Goal: Task Accomplishment & Management: Use online tool/utility

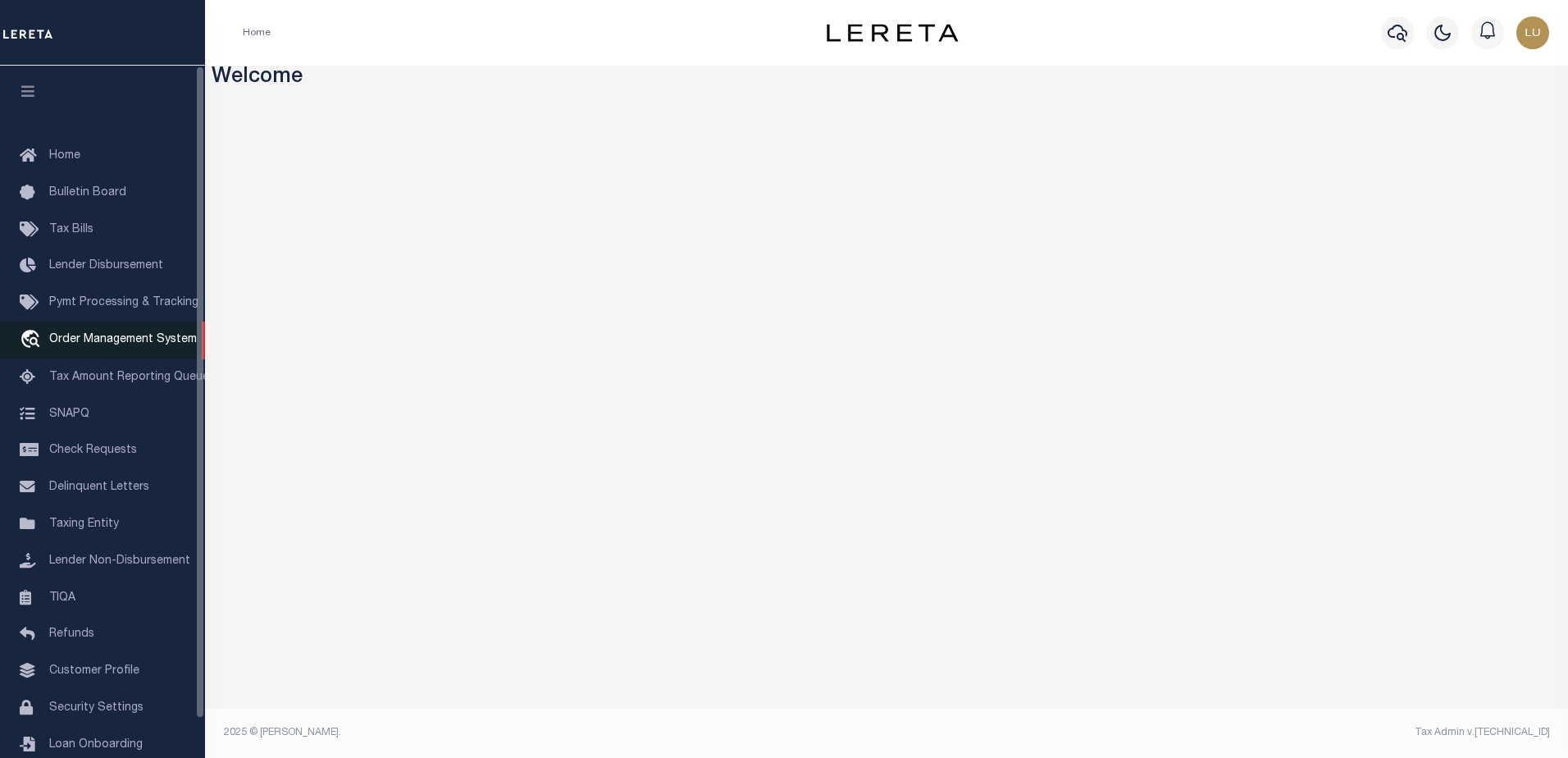
click at [37, 336] on icon "travel_explore" at bounding box center [32, 340] width 26 height 21
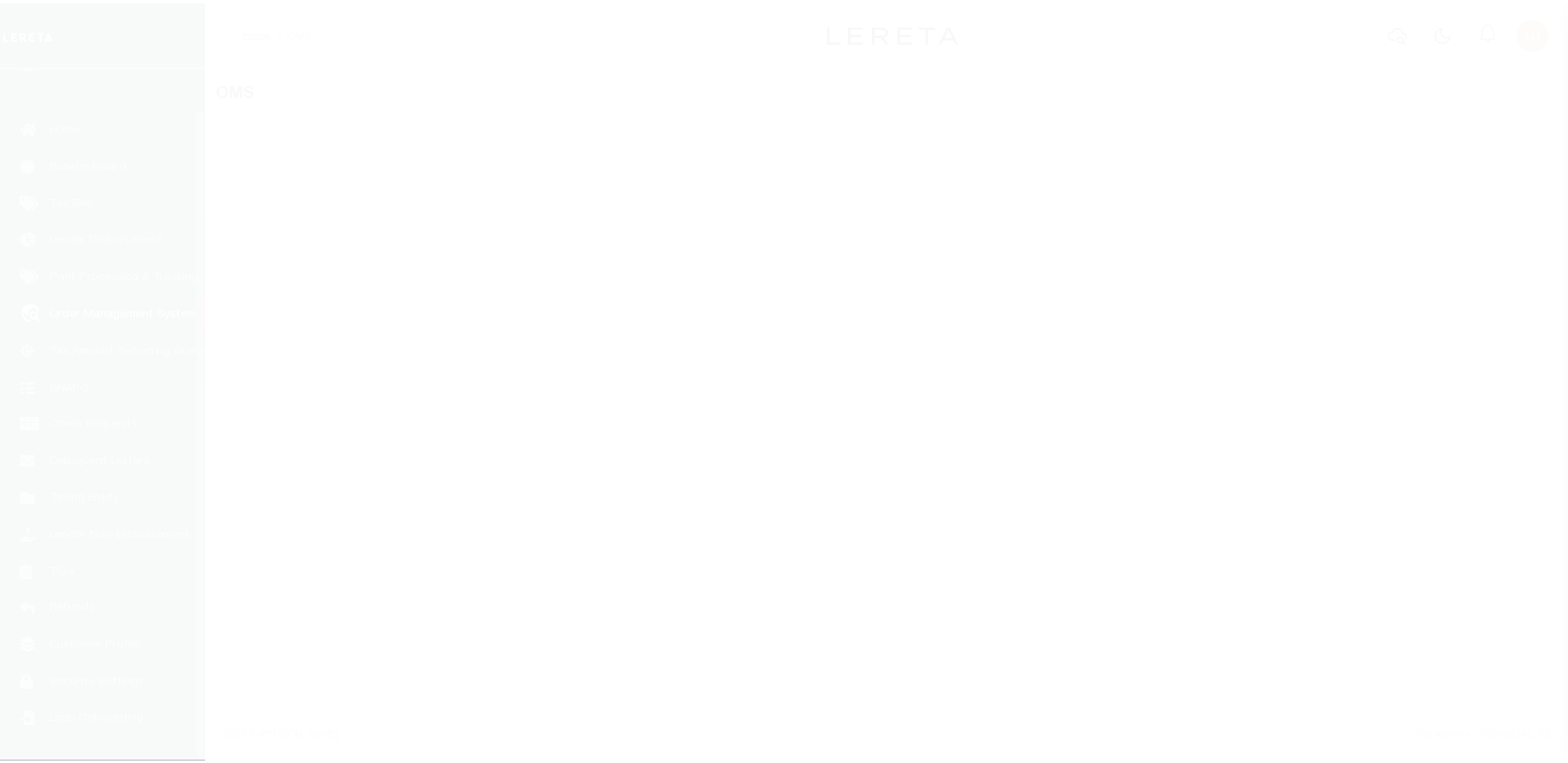
scroll to position [41, 0]
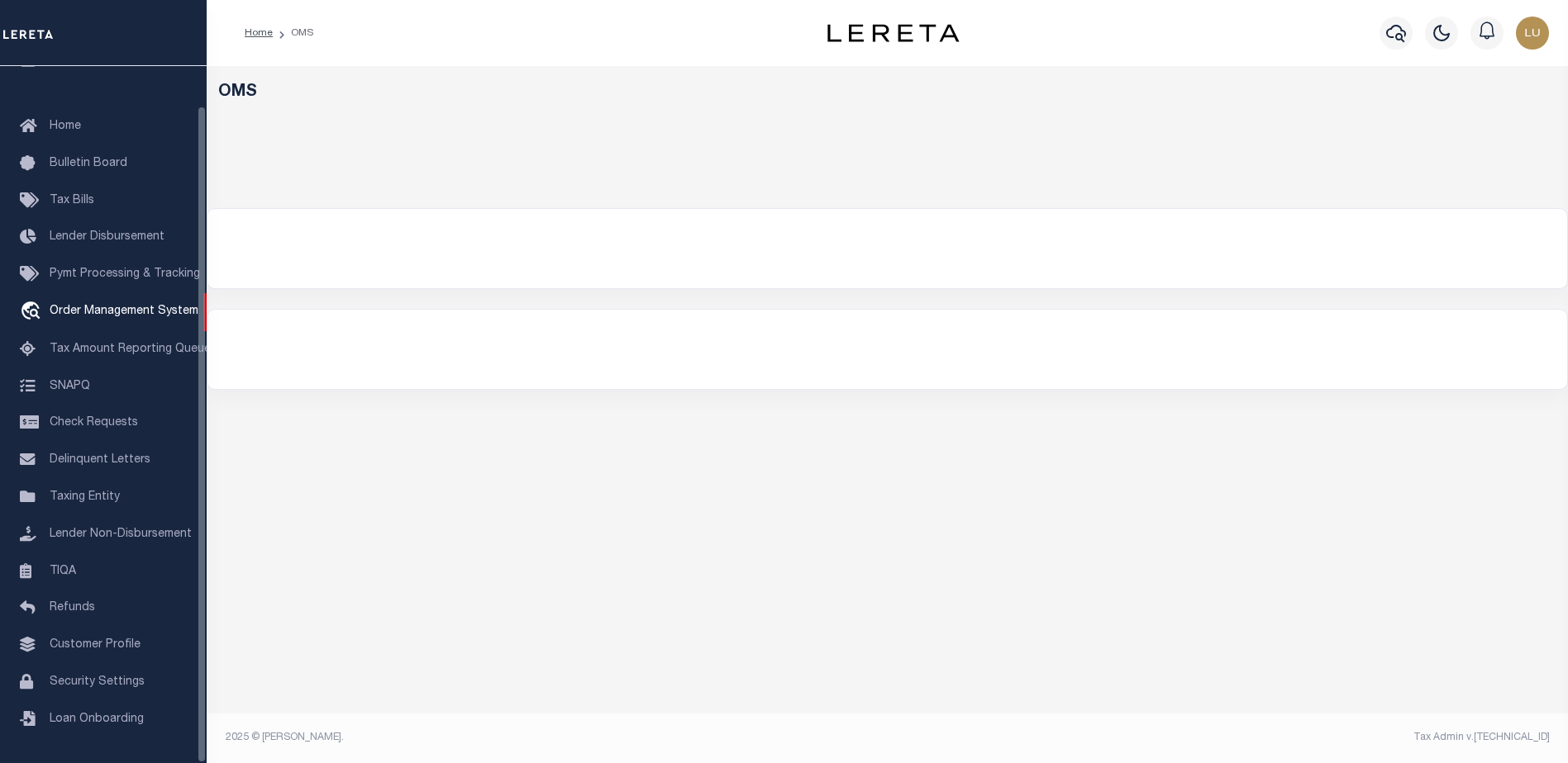
select select "200"
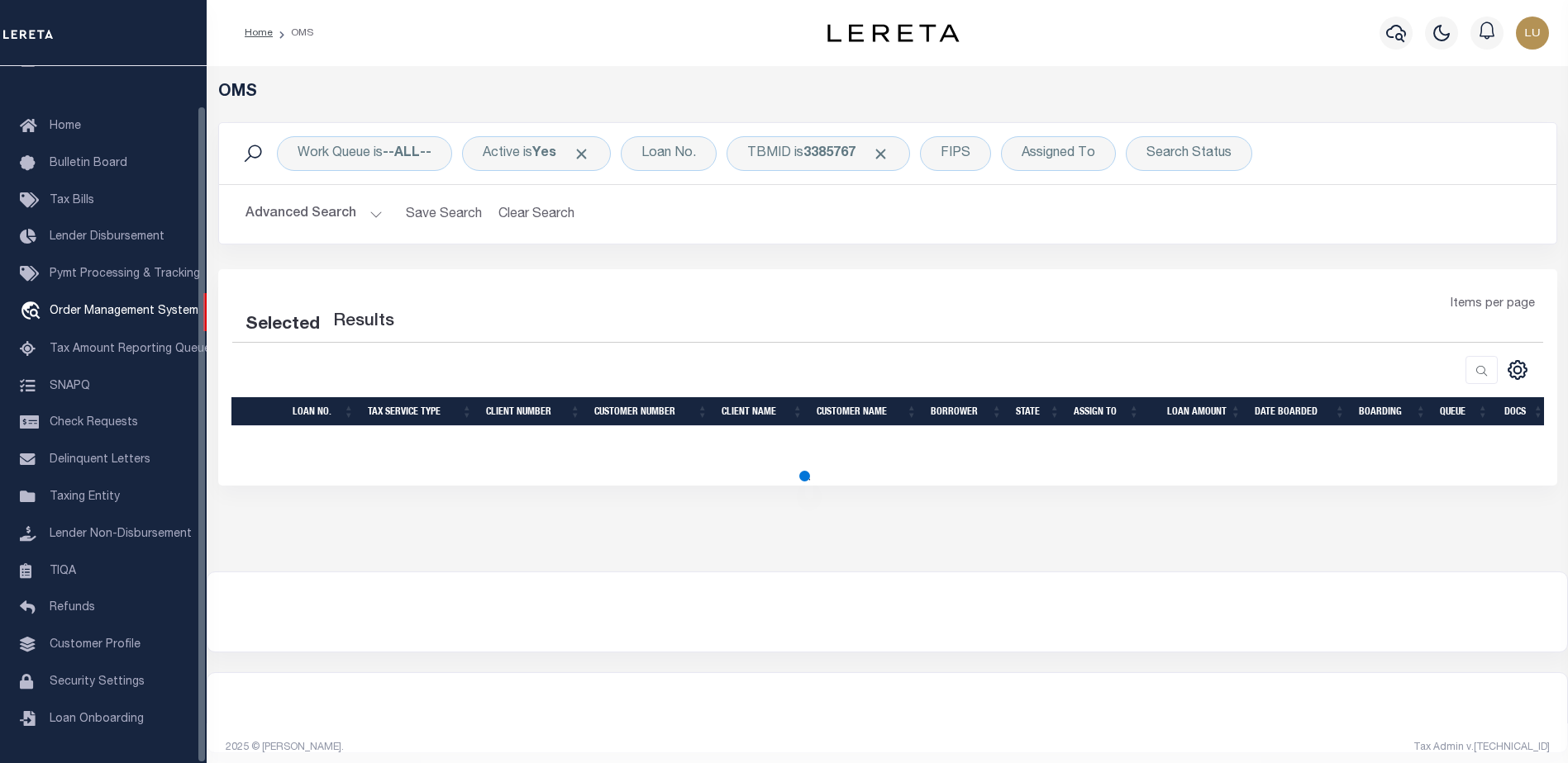
select select "200"
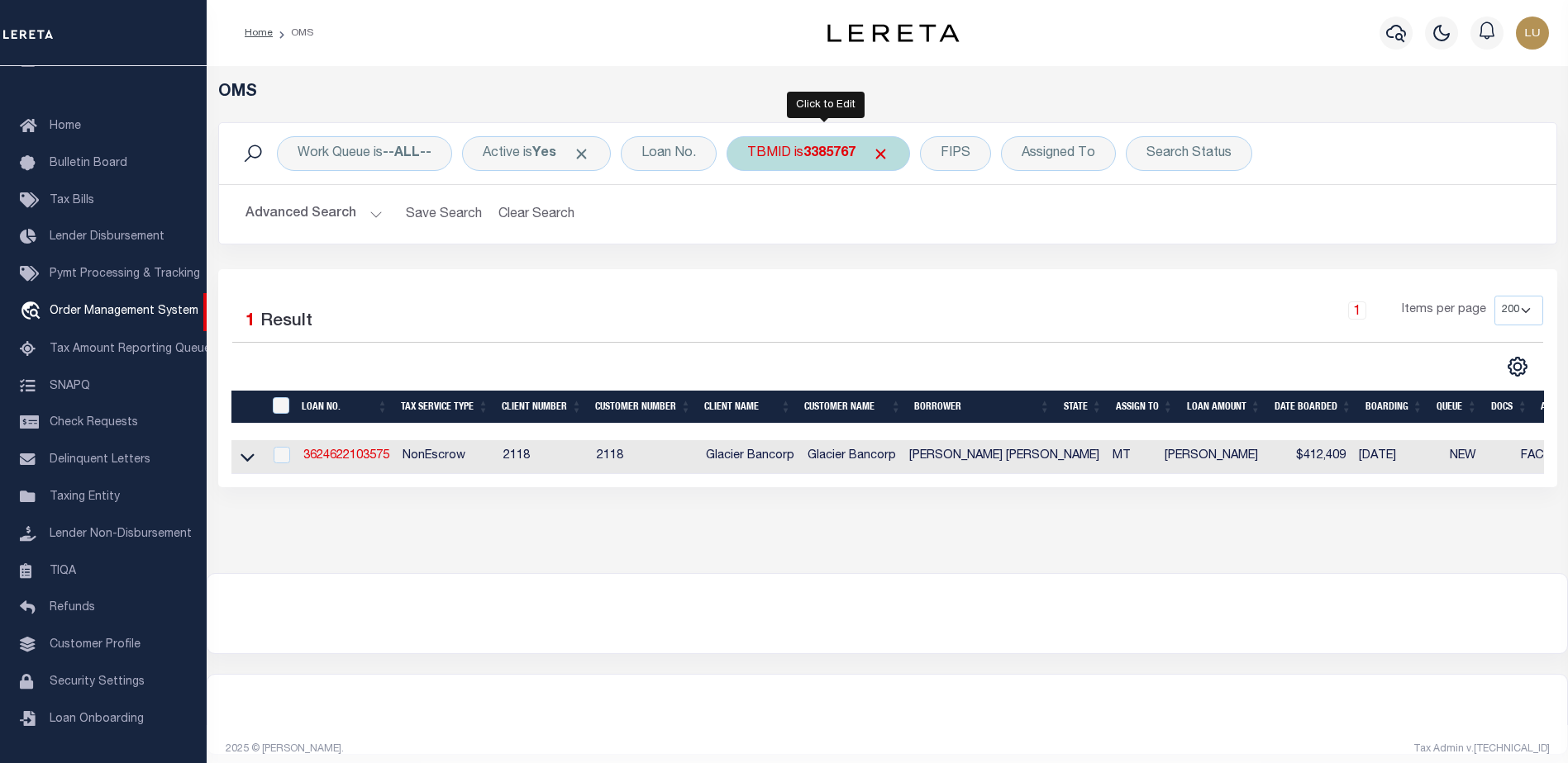
click at [790, 150] on div "TBMID is 3385767" at bounding box center [817, 153] width 183 height 35
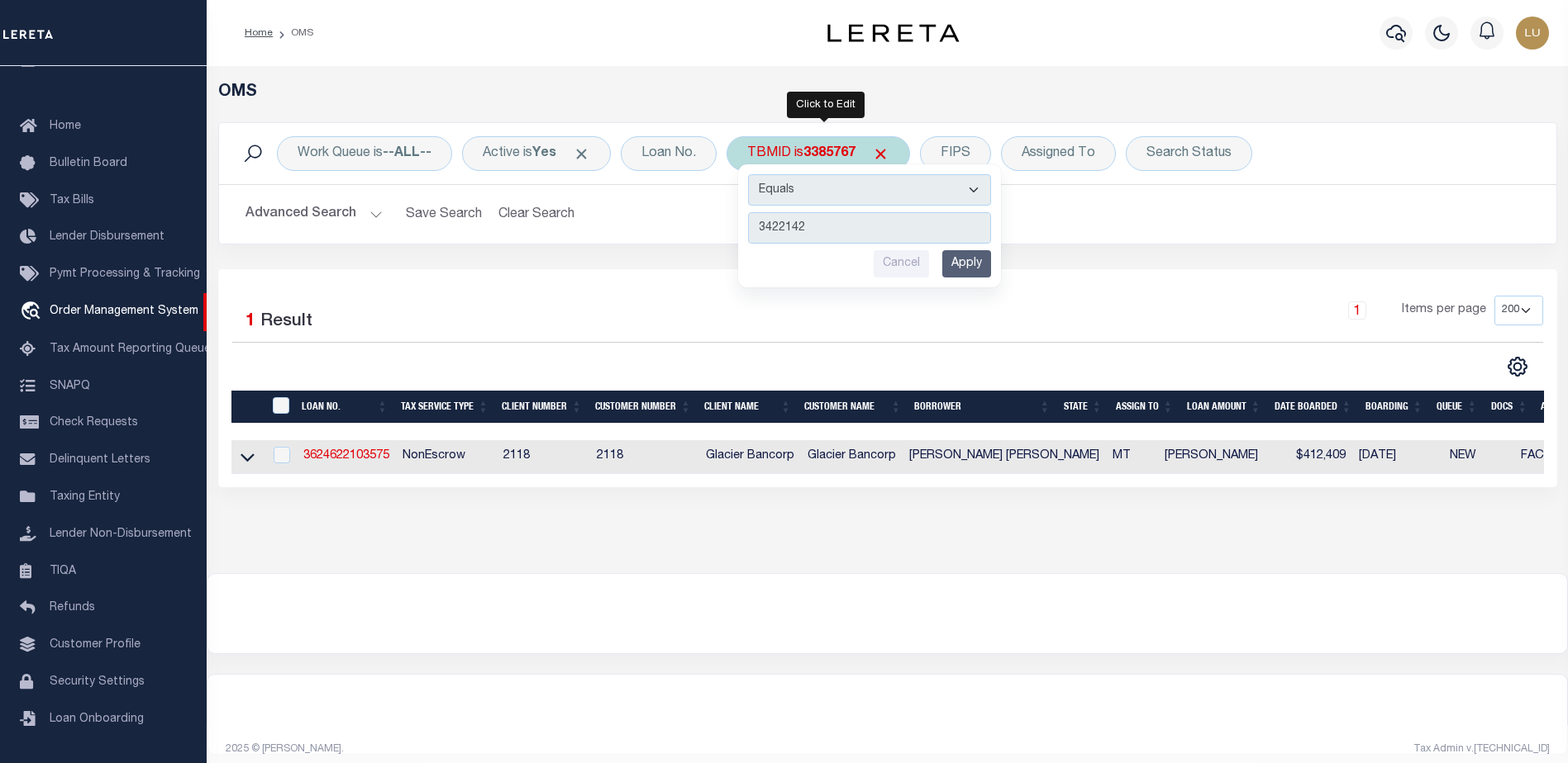
type input "3422142"
click at [979, 266] on input "Apply" at bounding box center [967, 264] width 49 height 27
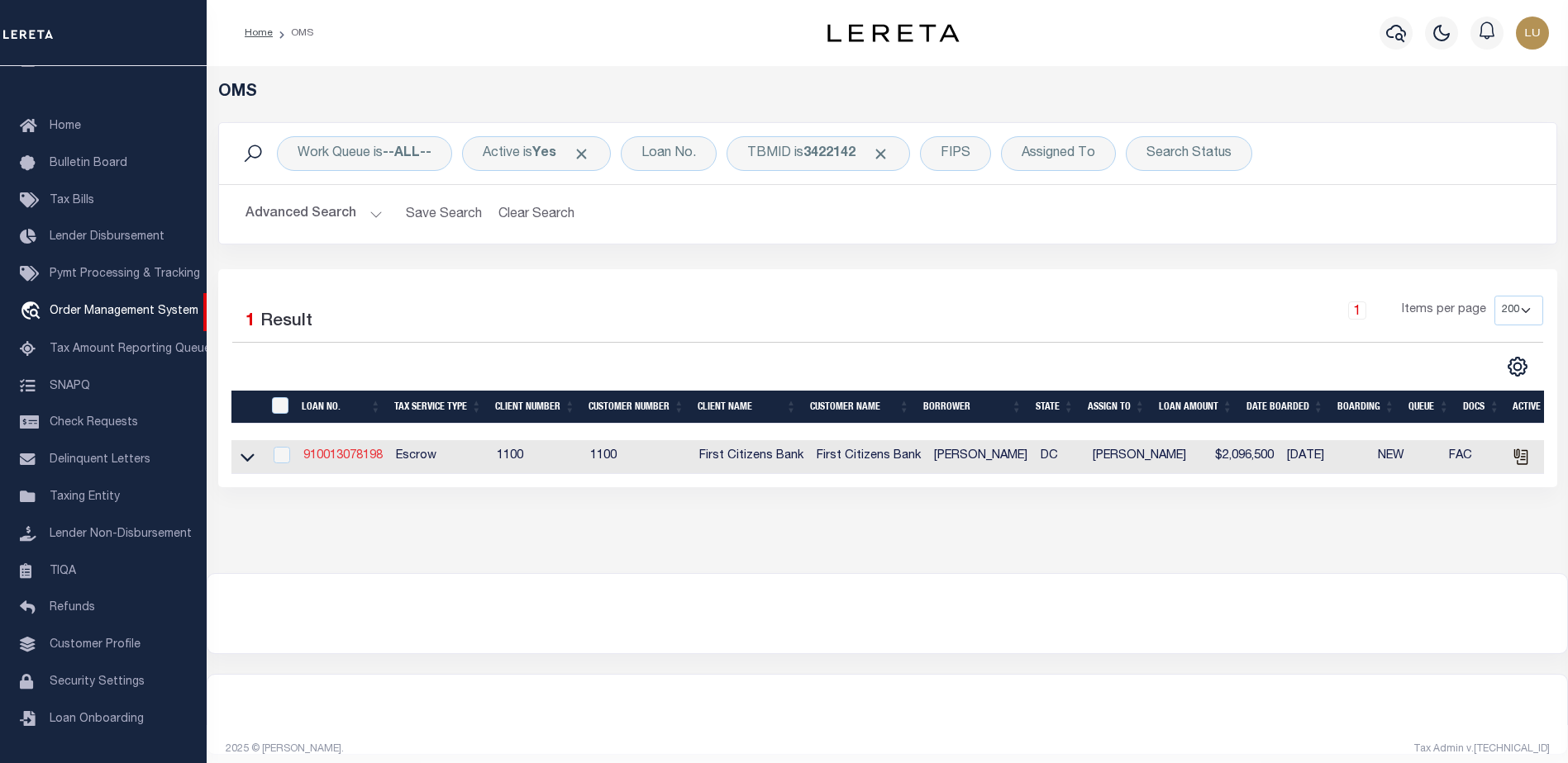
click at [348, 459] on link "910013078198" at bounding box center [343, 456] width 79 height 12
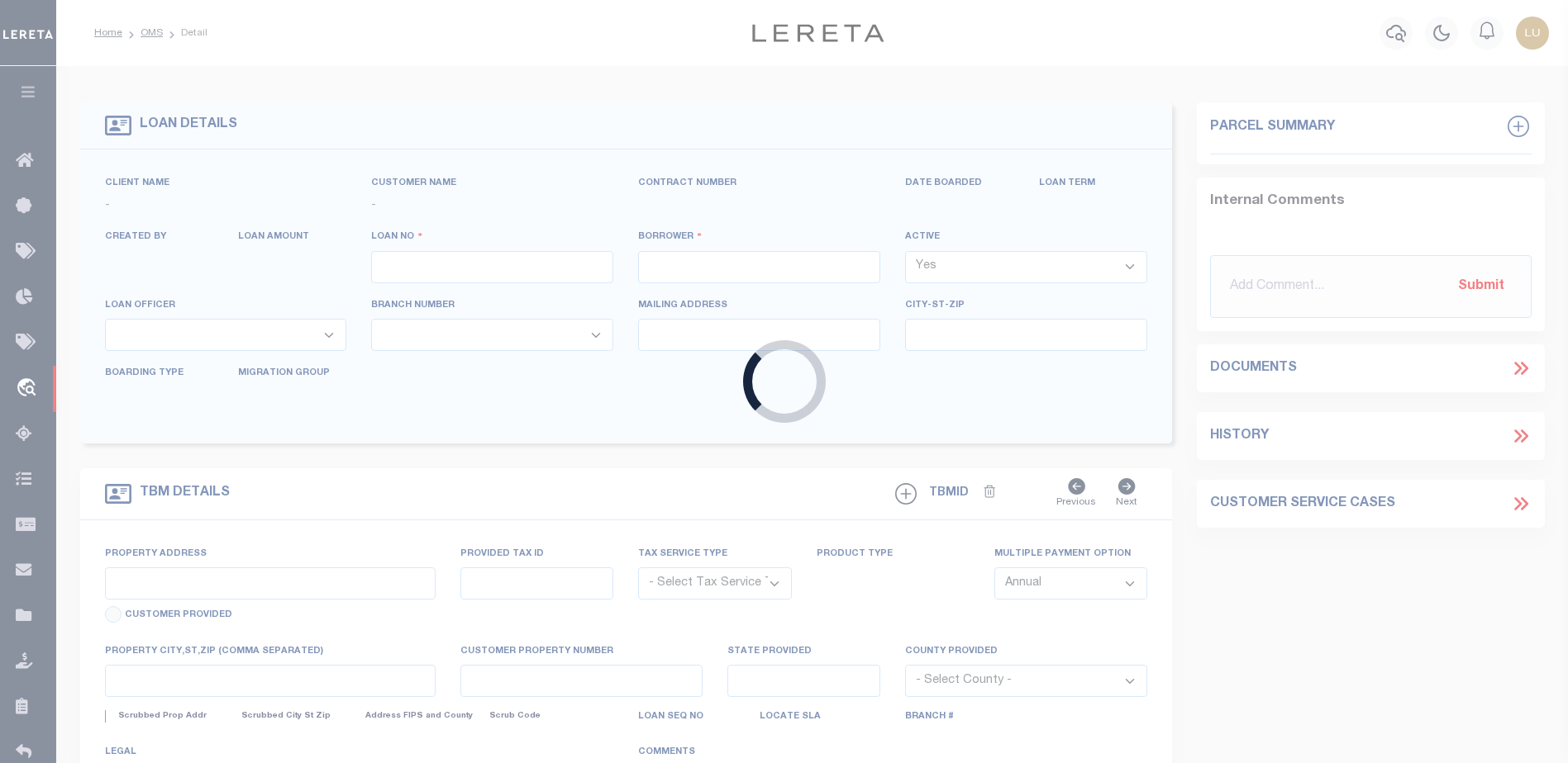
type input "910013078198"
type input "[PERSON_NAME]"
select select
select select "Escrow"
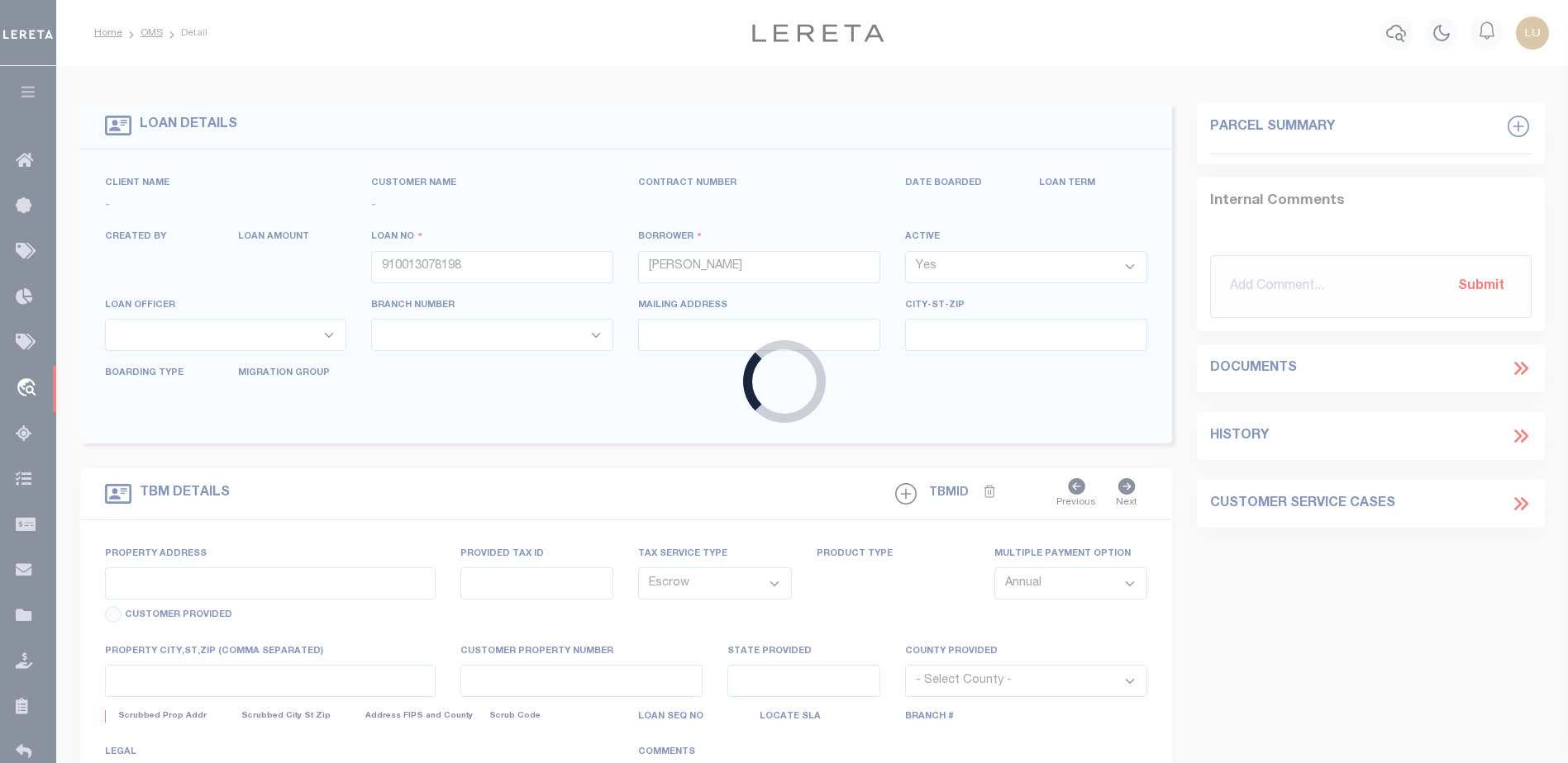
type input "[STREET_ADDRESS]"
select select
type input "[US_STATE][GEOGRAPHIC_DATA] 20016"
type input "DC"
select select "24376"
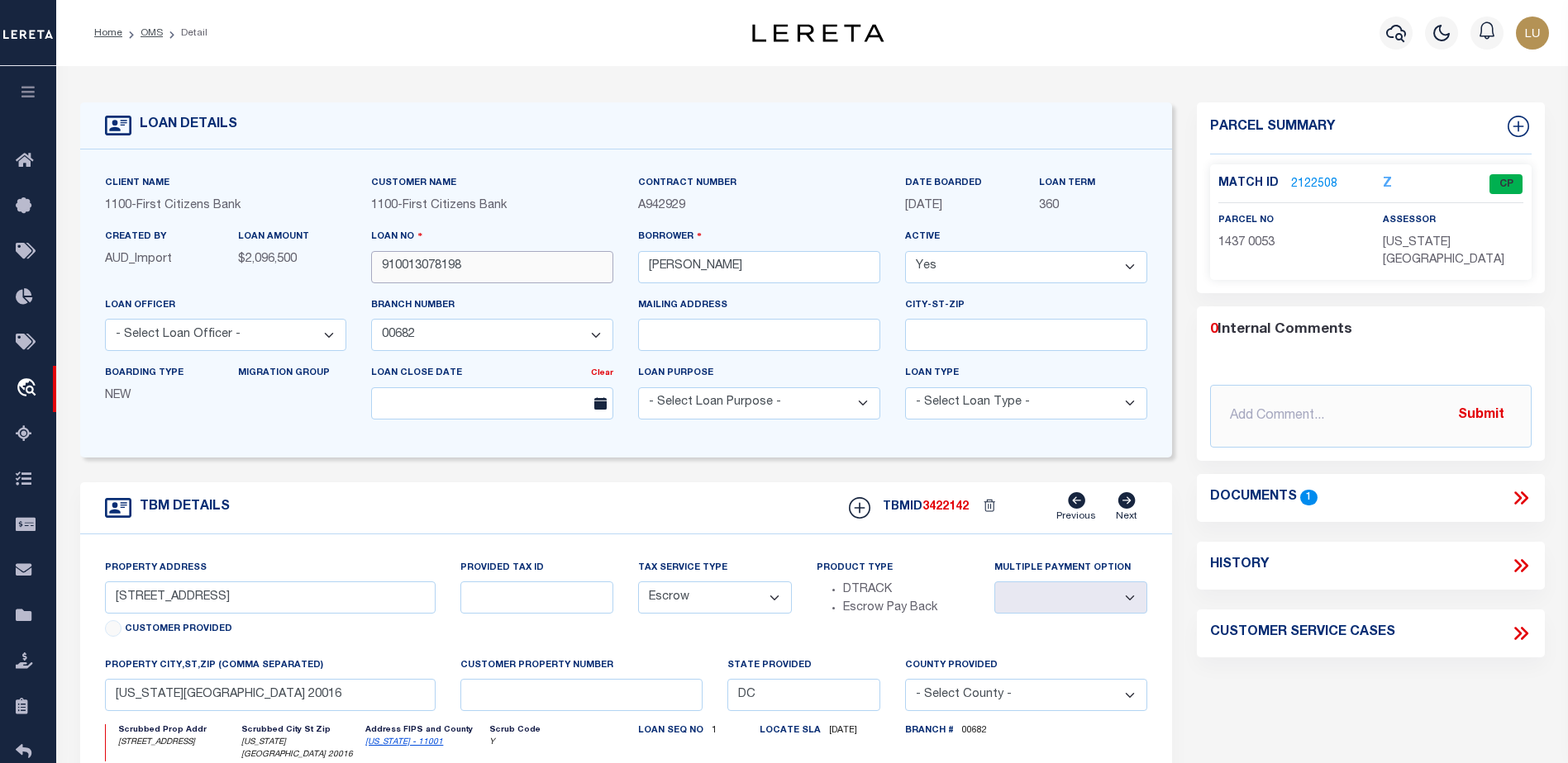
click at [447, 264] on input "910013078198" at bounding box center [491, 268] width 242 height 32
click at [155, 35] on link "OMS" at bounding box center [151, 33] width 22 height 10
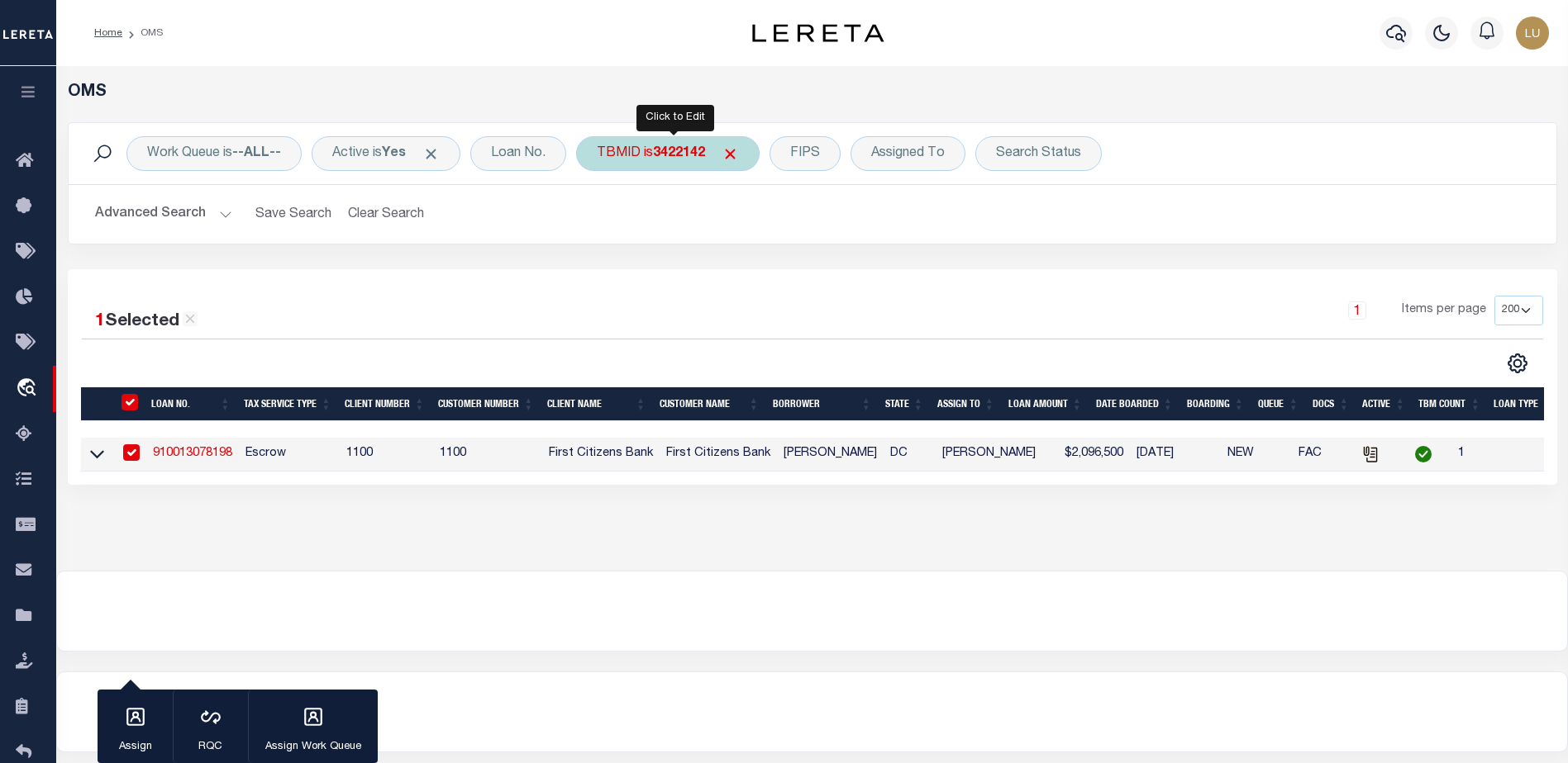
click at [641, 155] on div "TBMID is 3422142" at bounding box center [667, 153] width 183 height 35
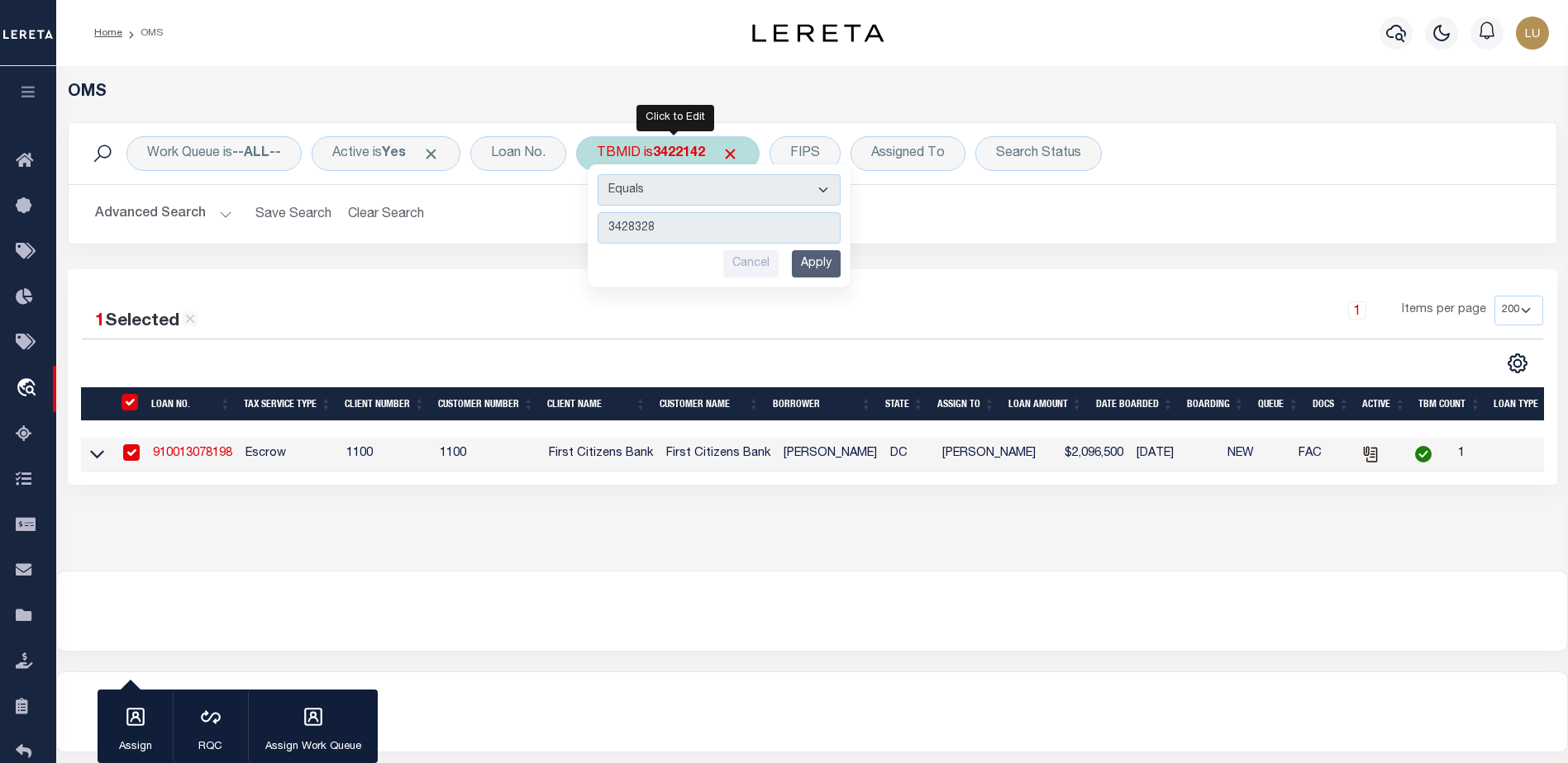
type input "3428328"
click at [823, 263] on input "Apply" at bounding box center [817, 264] width 49 height 27
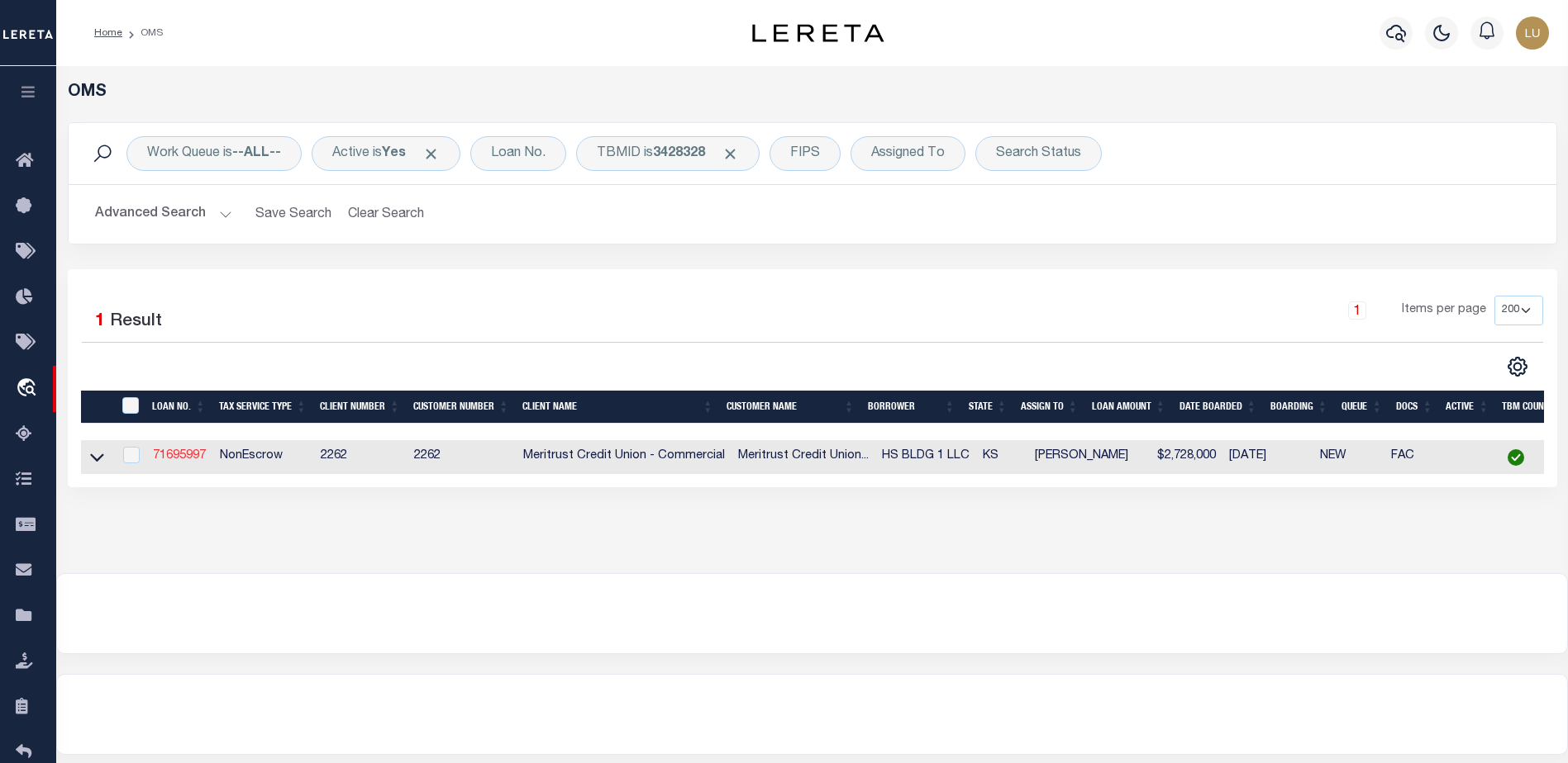
click at [172, 455] on link "71695997" at bounding box center [179, 456] width 53 height 12
type input "71695997"
type input "HS BLDG 1 LLC"
select select
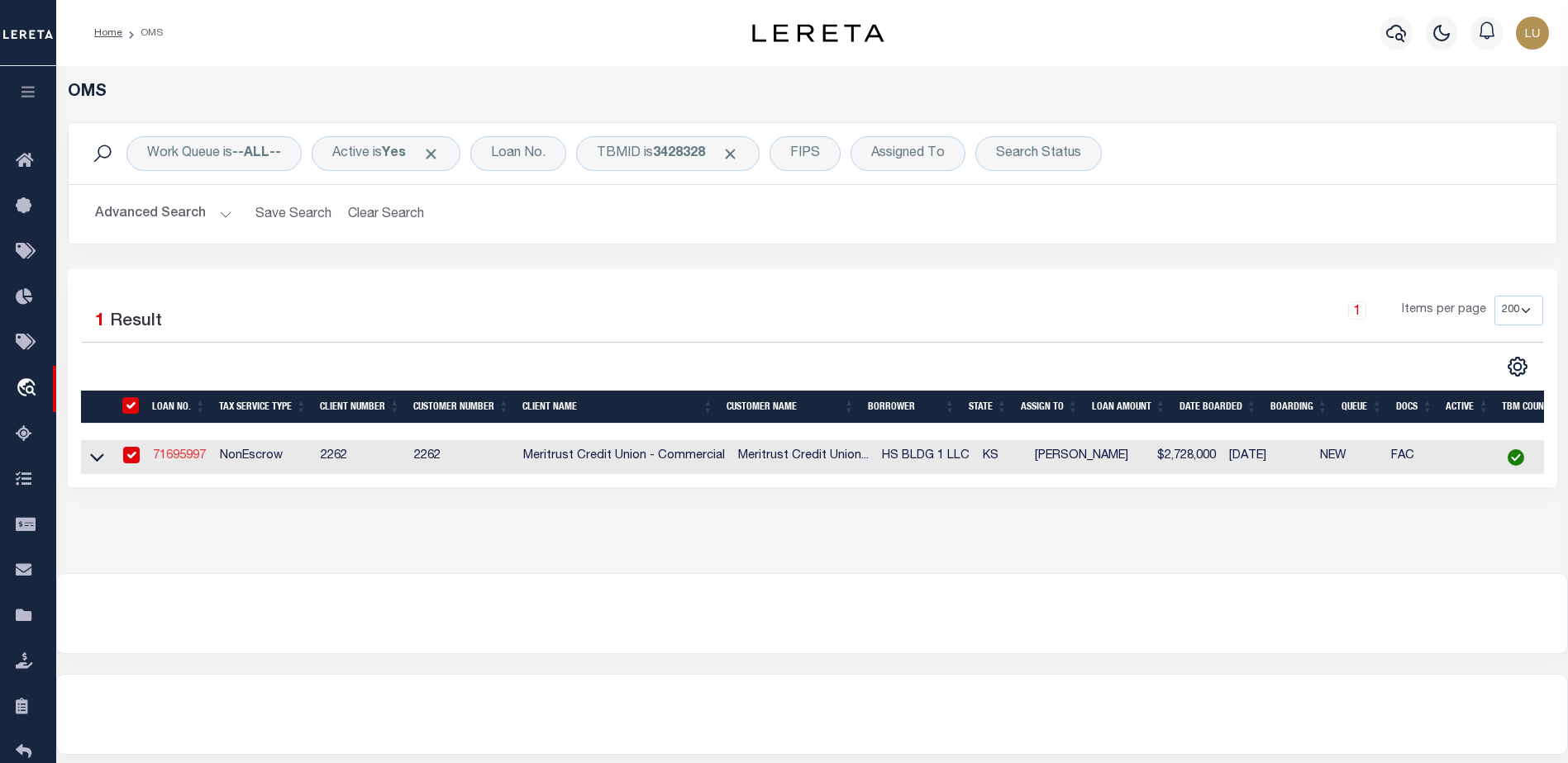
type input "[STREET_ADDRESS]"
type input "[GEOGRAPHIC_DATA]"
select select "10"
select select "NonEscrow"
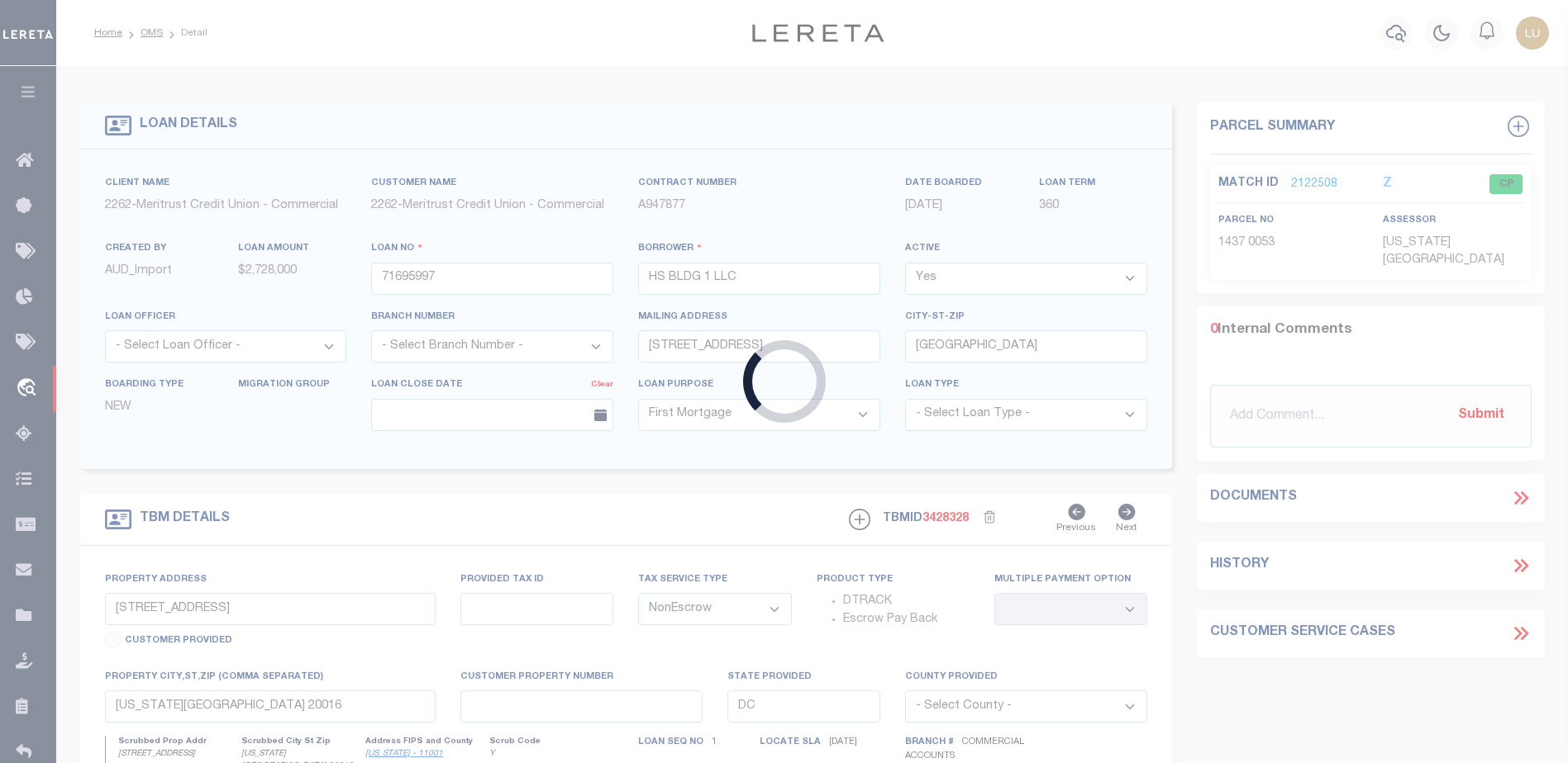
type input "[STREET_ADDRESS]"
type input "993128405"
type input "Andover, KS 67002"
type input "359060"
type input "KS"
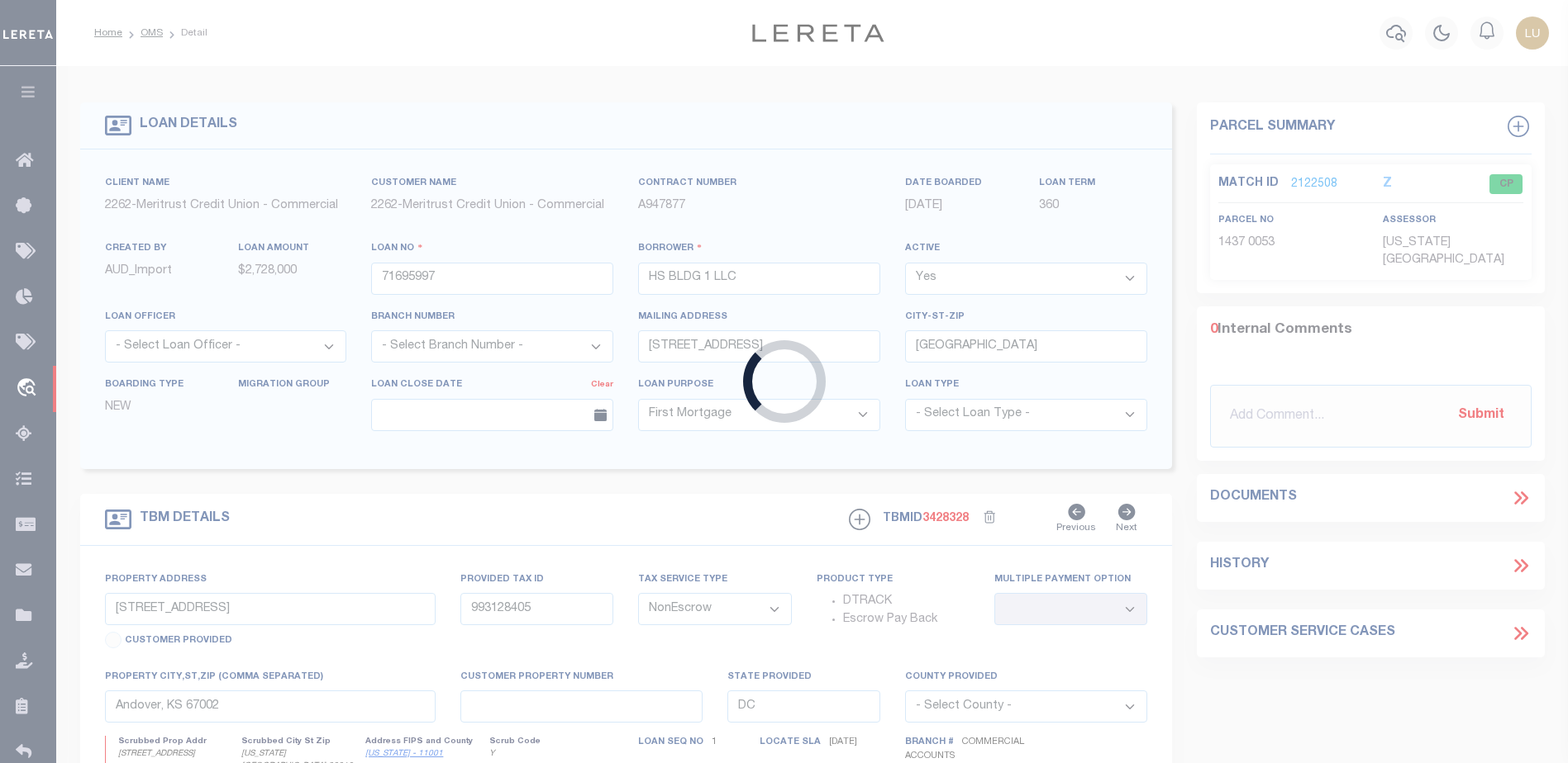
select select
type textarea "Commercial Unit 100 in [GEOGRAPHIC_DATA] Cond Lots 1, 2 ,3 4 and 5 Block 2, See…"
select select "22219"
select select "8027"
select select "2"
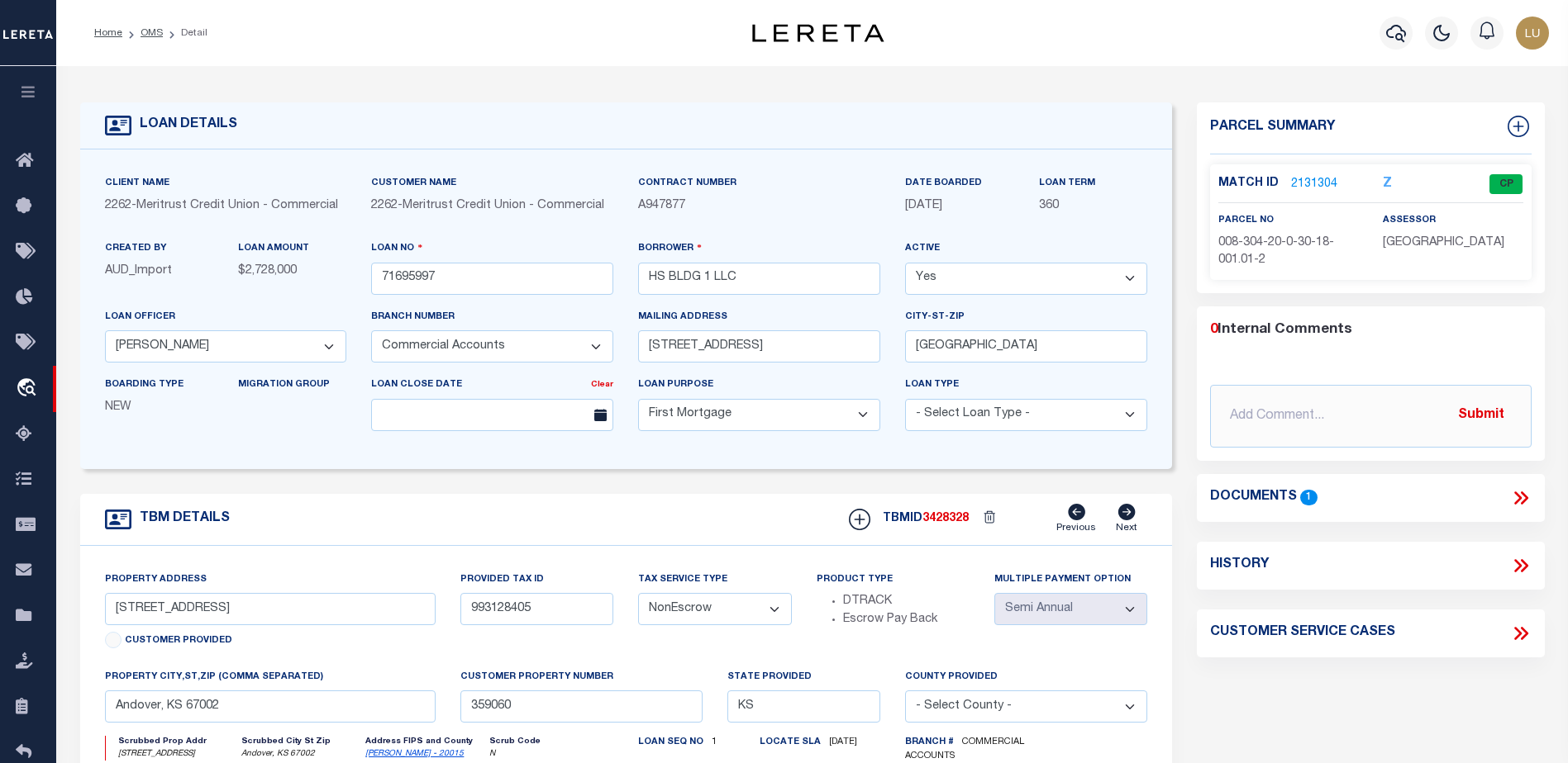
click at [1321, 176] on link "2131304" at bounding box center [1314, 184] width 46 height 18
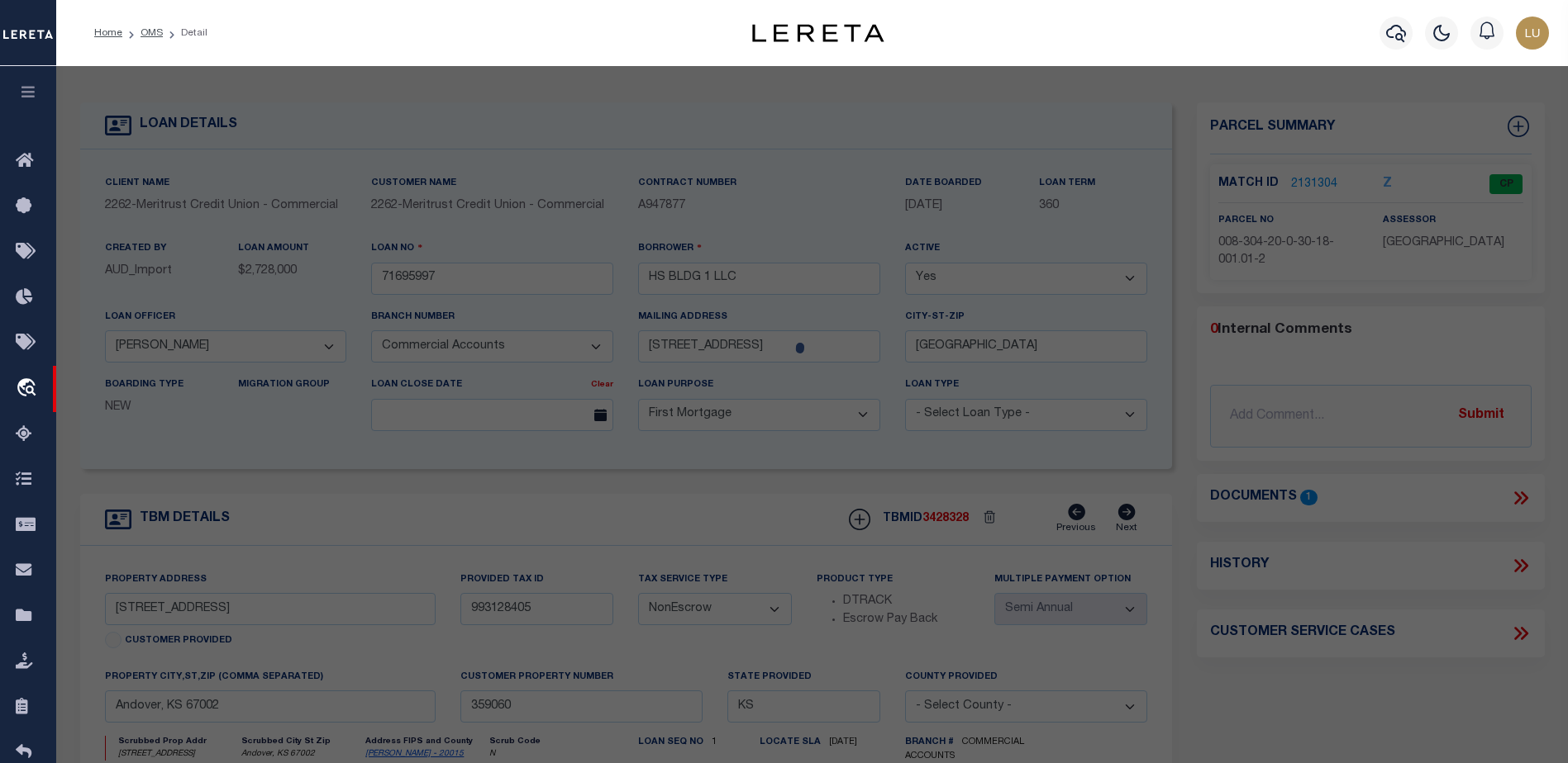
checkbox input "false"
select select "CP"
type input "HS BLDG 1 LLC"
select select "AGW"
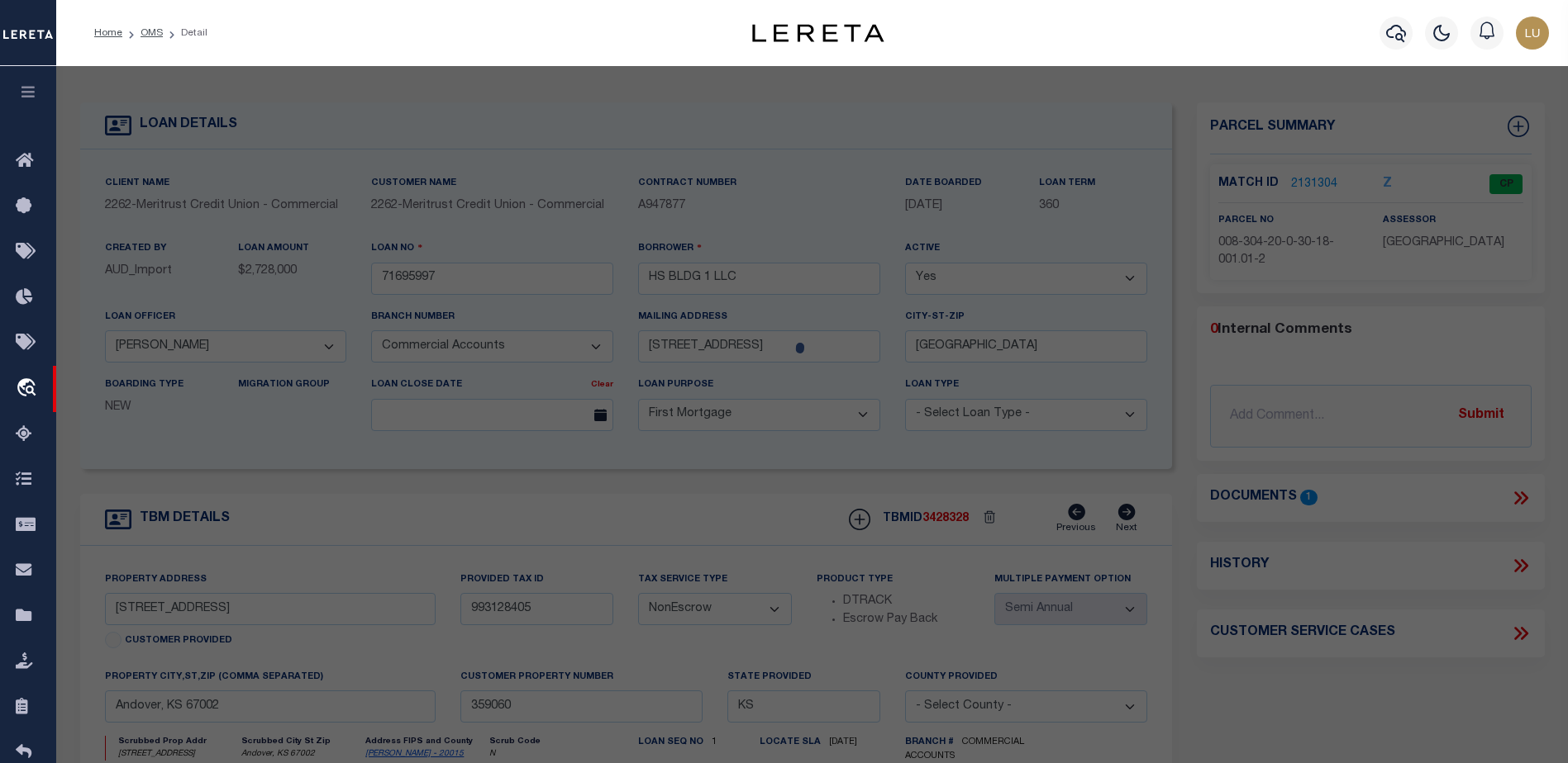
select select
type input "[STREET_ADDRESS]"
type input "Andover, KS 67002"
type textarea "HERITAGE MIXED-USE 1ST ADD, S20, T27, R03E, COMMERCIAL UNIT 100 21.8% INT LTS 1…"
type textarea "High liability loan. Completed based on text legal."
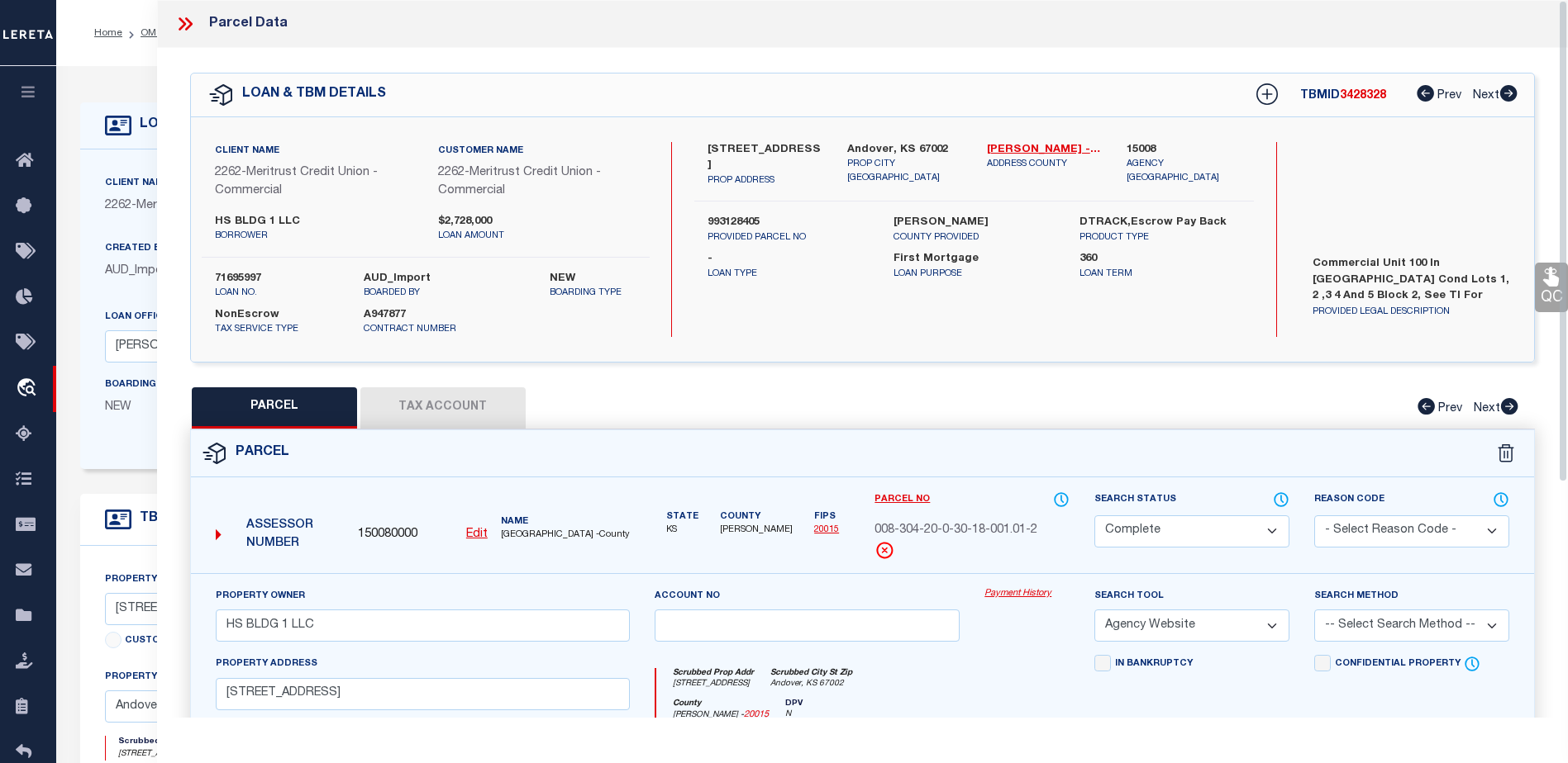
click at [469, 410] on button "Tax Account" at bounding box center [443, 408] width 165 height 41
select select "100"
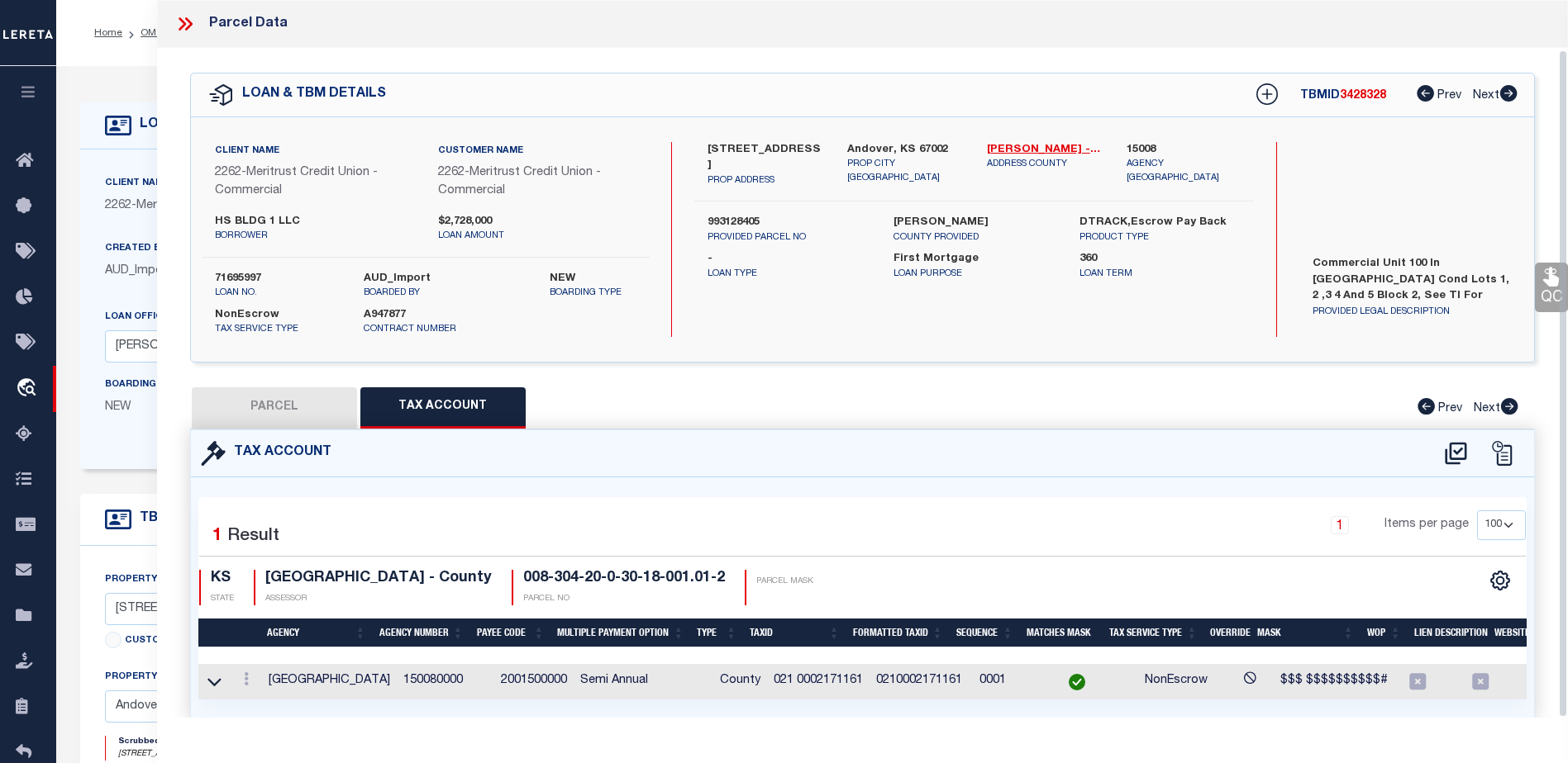
scroll to position [53, 0]
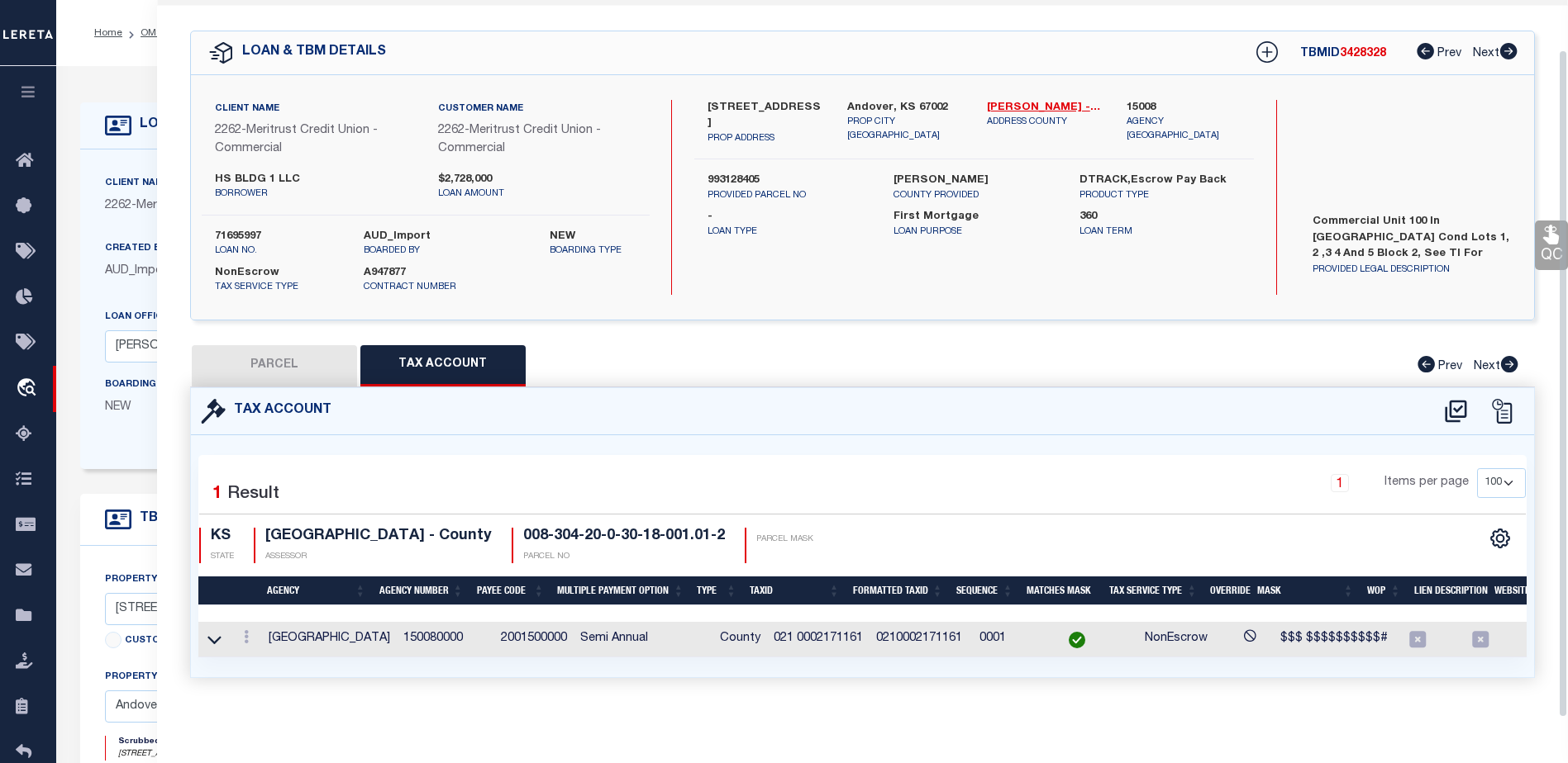
click at [135, 155] on div "Client Name 2262 - Meritrust Credit Union - Commercial Customer Name 2262 - Mer…" at bounding box center [627, 309] width 1093 height 320
